Goal: Information Seeking & Learning: Compare options

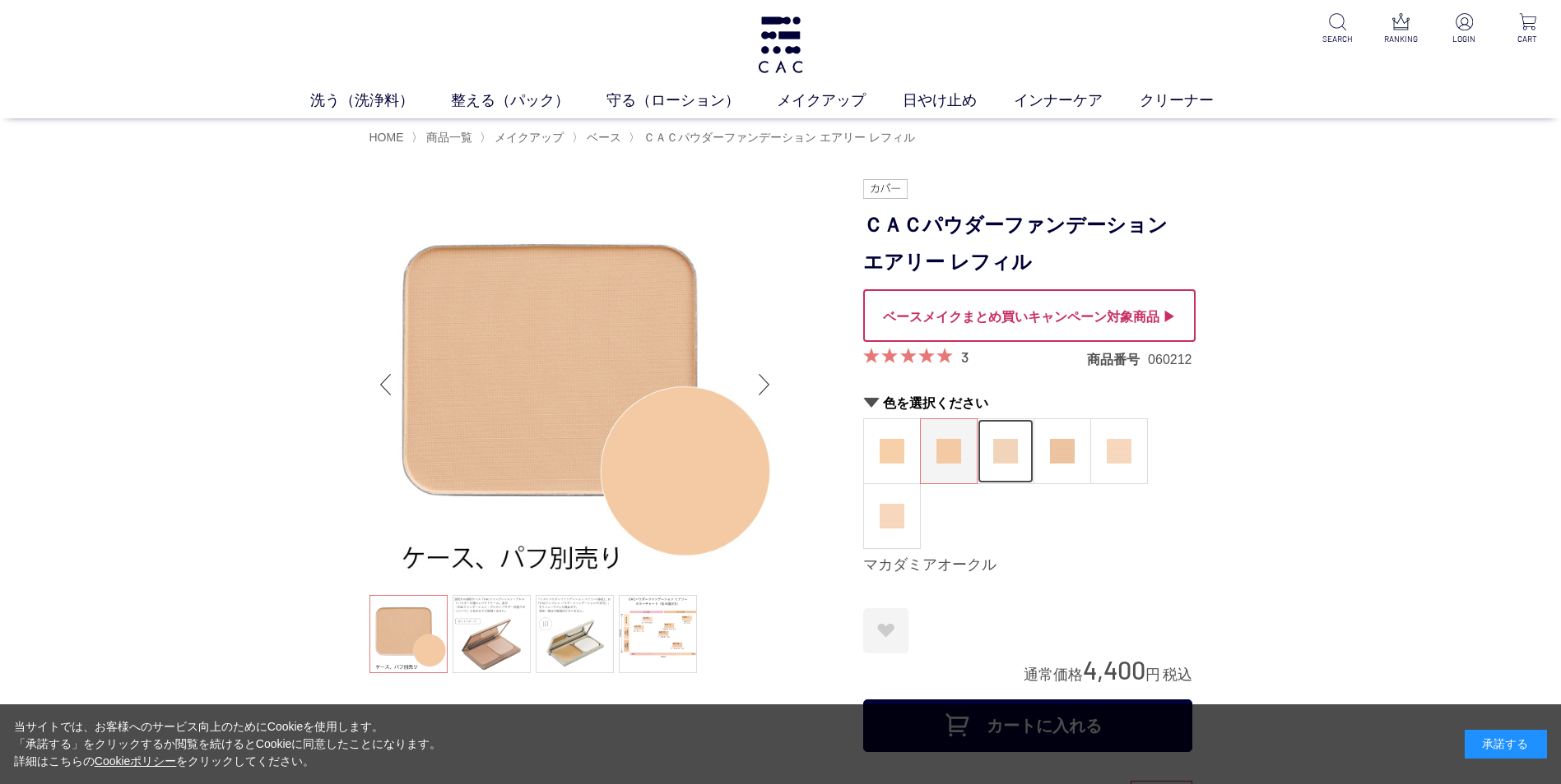
click at [1001, 438] on figure at bounding box center [1005, 451] width 56 height 64
click at [1054, 441] on img at bounding box center [1062, 452] width 25 height 25
click at [1102, 445] on figure at bounding box center [1119, 451] width 56 height 64
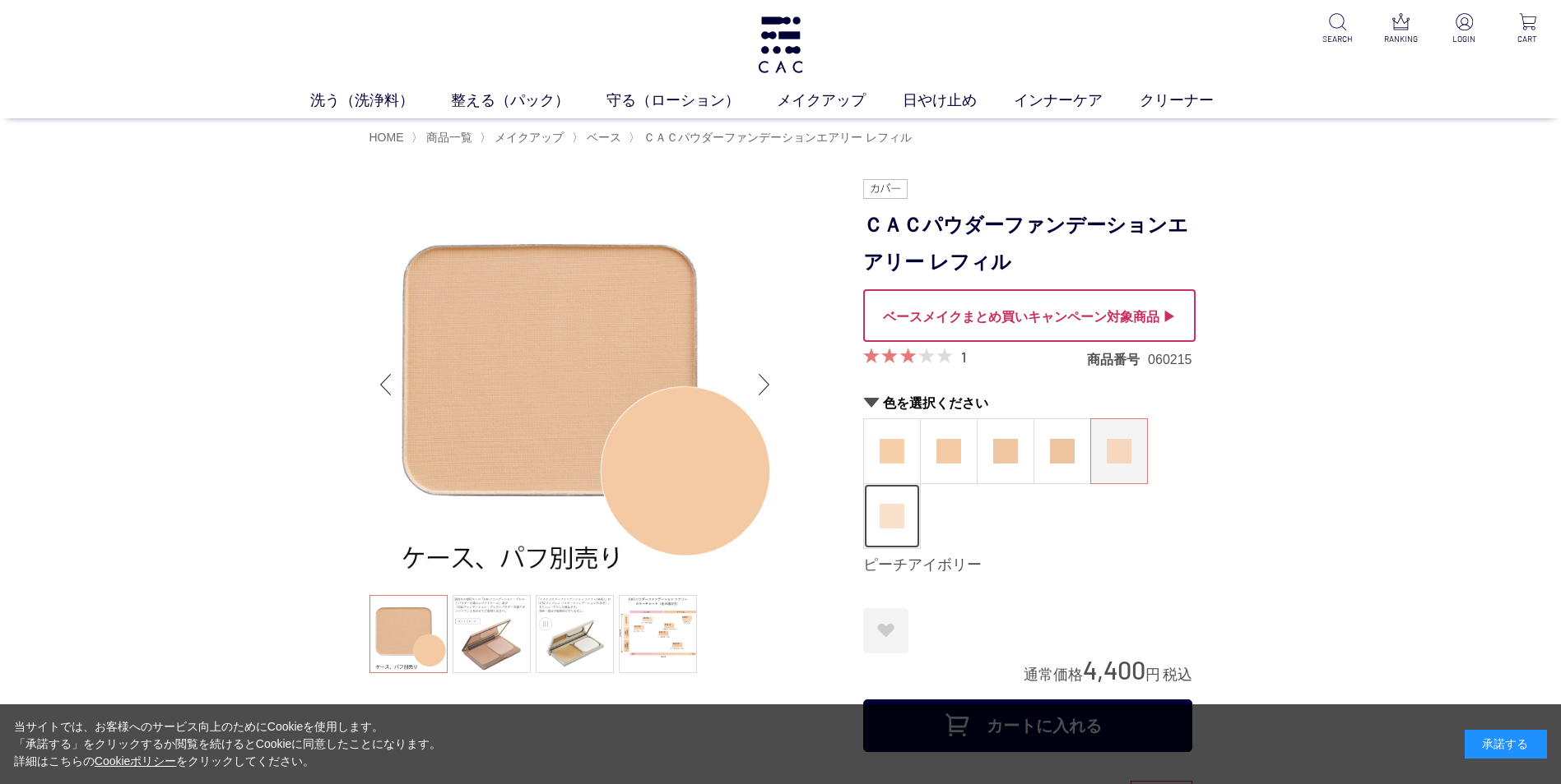
click at [910, 502] on figure at bounding box center [892, 516] width 56 height 64
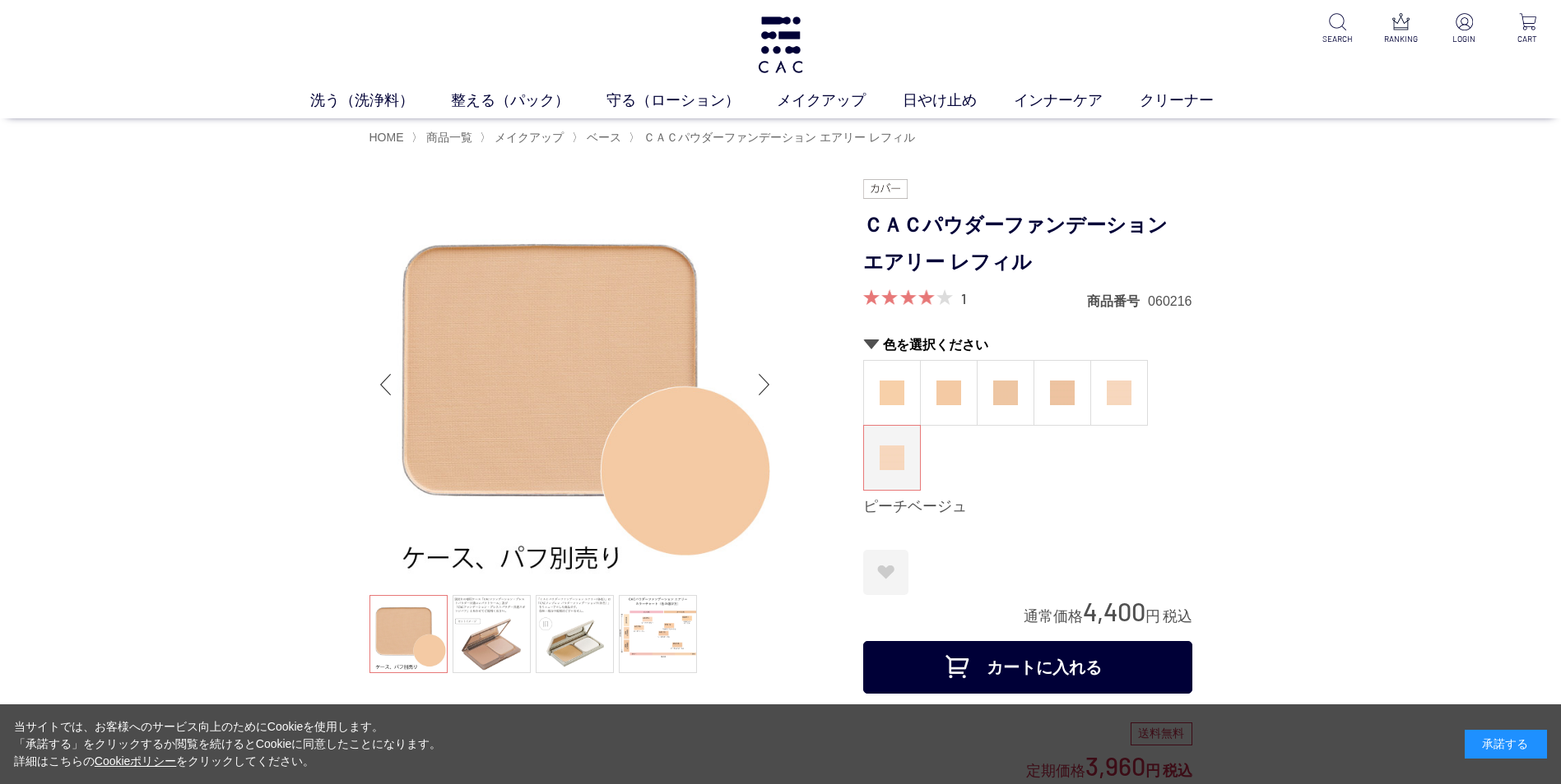
drag, startPoint x: 0, startPoint y: 0, endPoint x: 893, endPoint y: 514, distance: 1030.4
click at [893, 514] on div "色を選択ください ココナッツオークル マカダミアオークル ヘーゼルオークル アーモンドオークル ピーチアイボリー ピーチベージュ ピーチベージュ" at bounding box center [1027, 427] width 329 height 181
